Goal: Navigation & Orientation: Find specific page/section

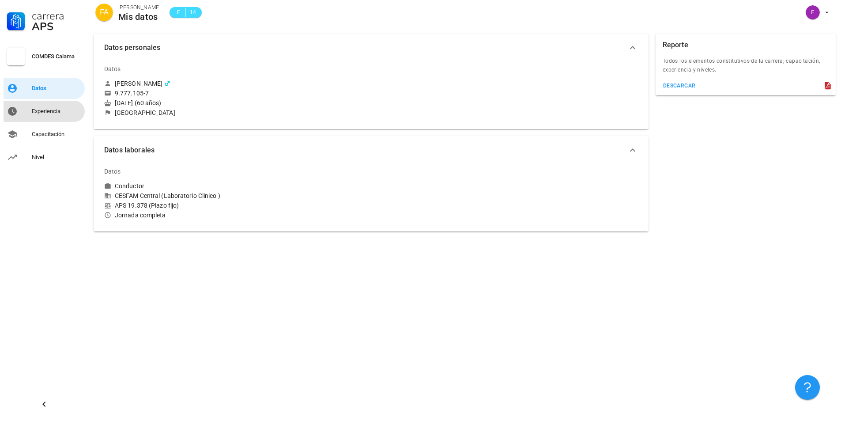
click at [40, 113] on div "Experiencia" at bounding box center [56, 111] width 49 height 7
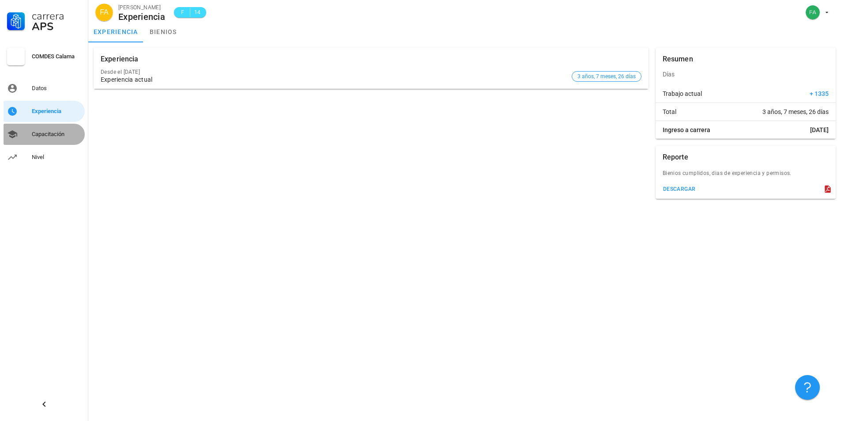
click at [43, 136] on div "Capacitación" at bounding box center [56, 134] width 49 height 7
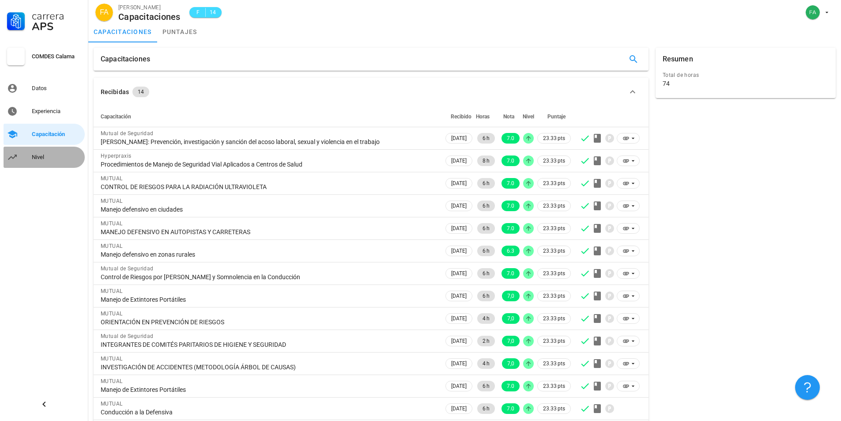
click at [38, 152] on div "Nivel" at bounding box center [56, 157] width 49 height 14
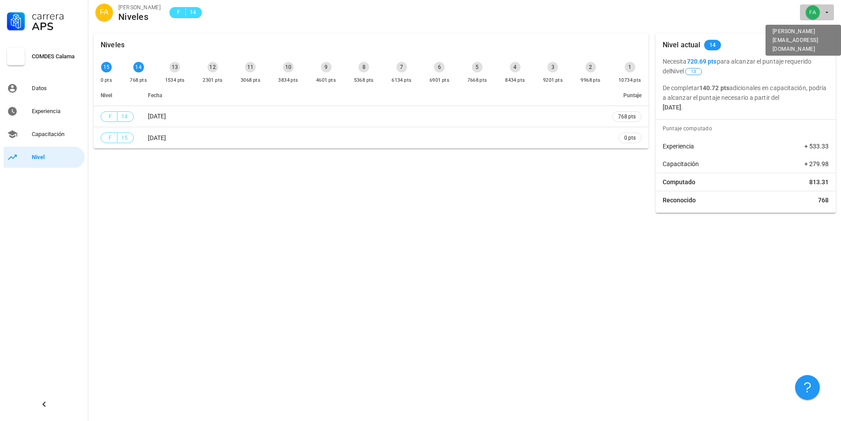
click at [822, 10] on span "button" at bounding box center [817, 12] width 27 height 14
click at [810, 36] on link "Salir" at bounding box center [809, 34] width 53 height 21
